Goal: Task Accomplishment & Management: Complete application form

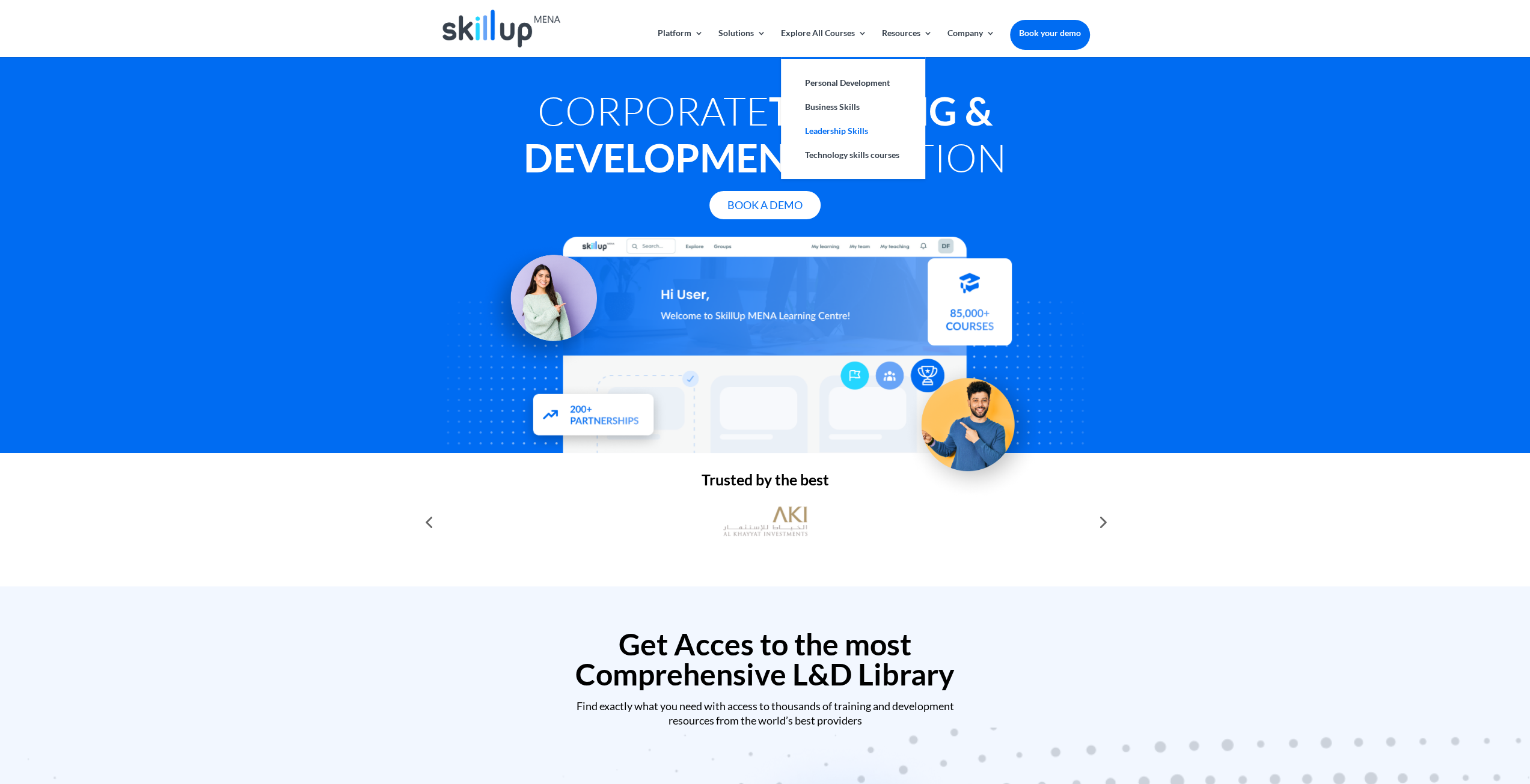
click at [835, 129] on link "Leadership Skills" at bounding box center [854, 130] width 121 height 24
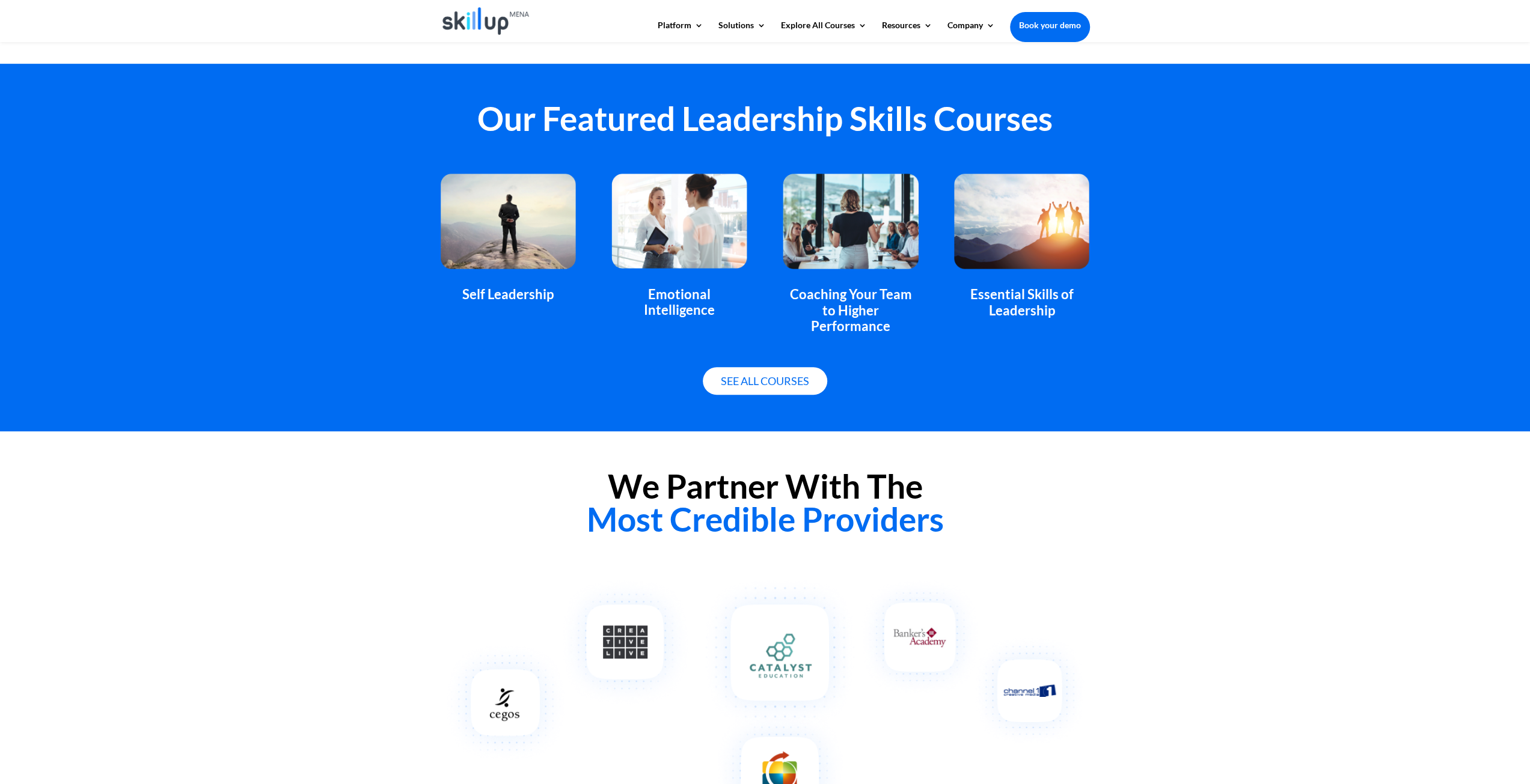
scroll to position [721, 0]
click at [757, 372] on link "See all courses" at bounding box center [765, 380] width 124 height 28
